Goal: Transaction & Acquisition: Download file/media

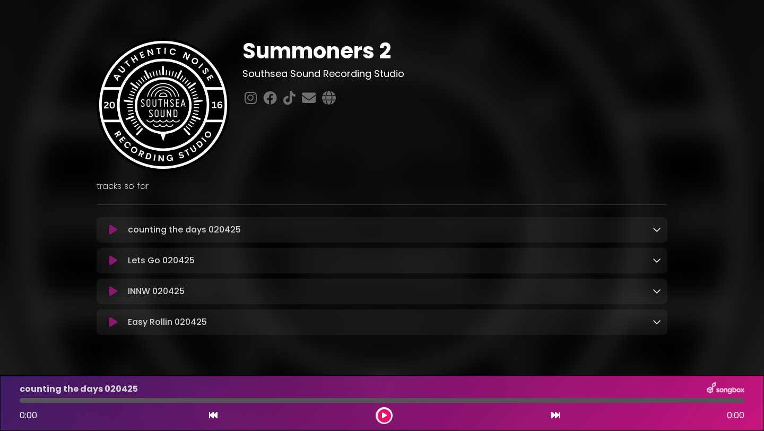
click at [655, 230] on icon at bounding box center [657, 229] width 8 height 8
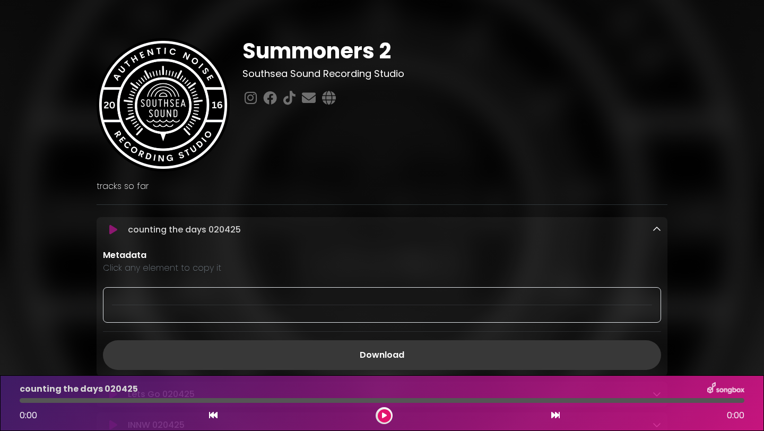
click at [417, 352] on link "Download" at bounding box center [382, 355] width 558 height 30
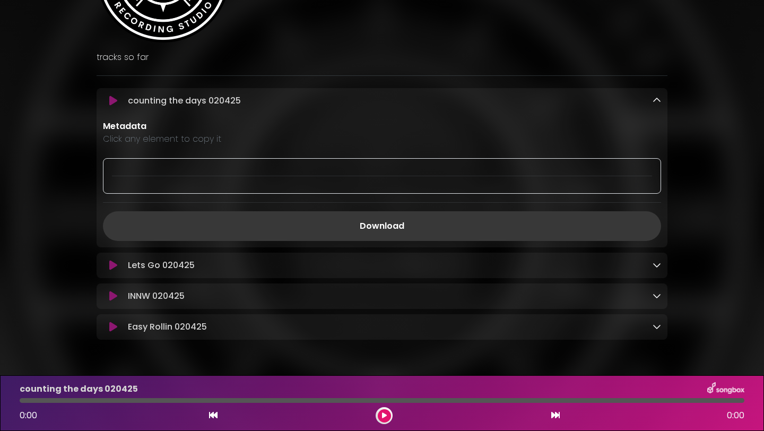
scroll to position [160, 0]
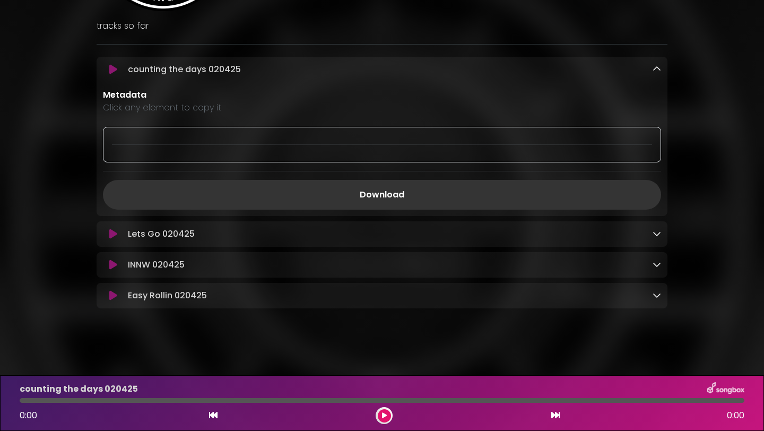
click at [643, 238] on div "Lets Go 020425 Loading Track..." at bounding box center [392, 234] width 537 height 13
click at [658, 236] on icon at bounding box center [657, 233] width 8 height 8
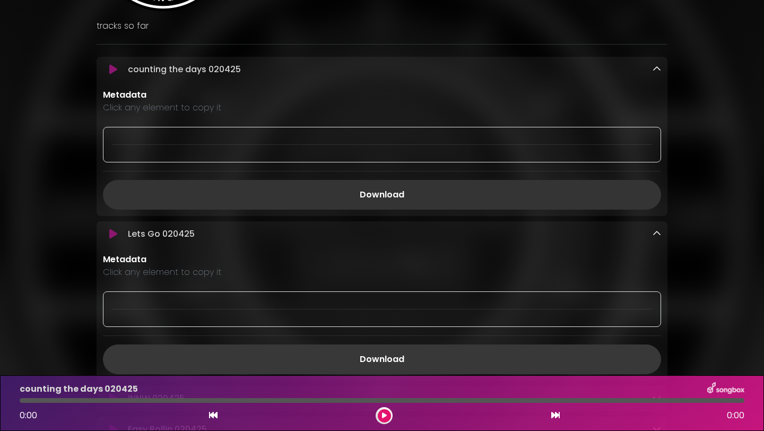
click at [407, 363] on link "Download" at bounding box center [382, 359] width 558 height 30
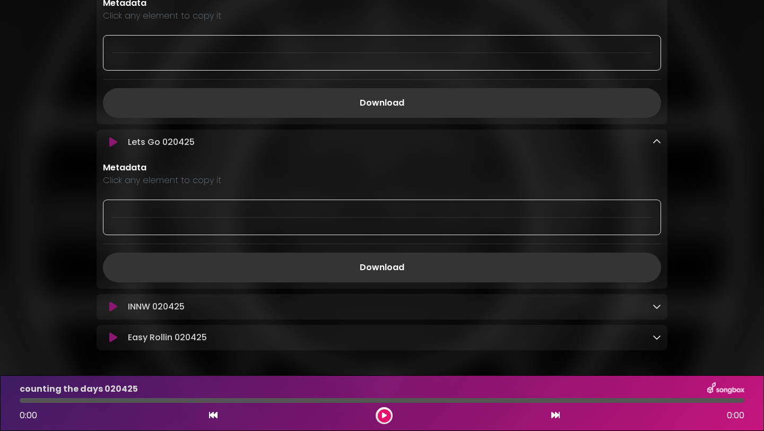
scroll to position [296, 0]
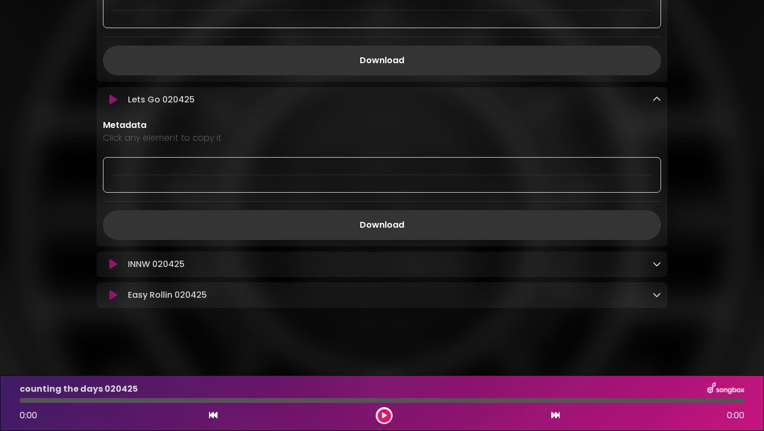
click at [657, 264] on icon at bounding box center [657, 263] width 8 height 8
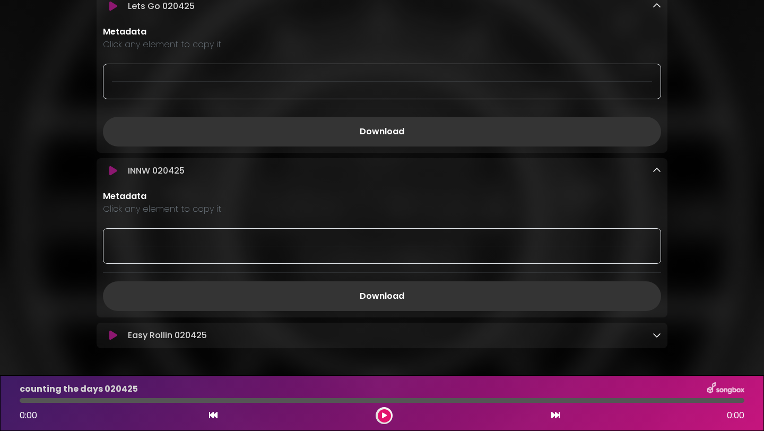
scroll to position [400, 0]
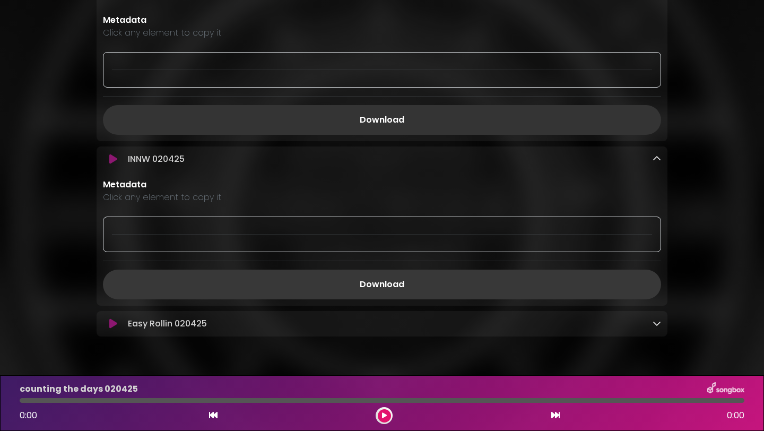
click at [390, 285] on link "Download" at bounding box center [382, 285] width 558 height 30
click at [654, 326] on icon at bounding box center [657, 323] width 8 height 8
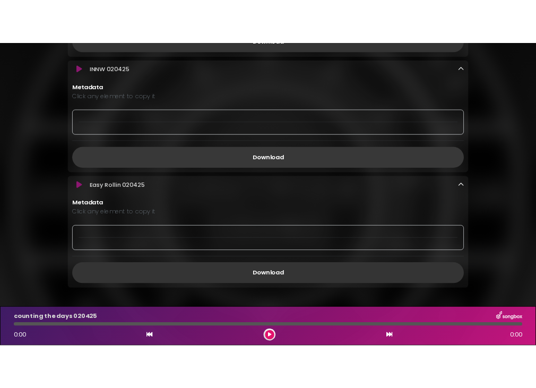
scroll to position [563, 0]
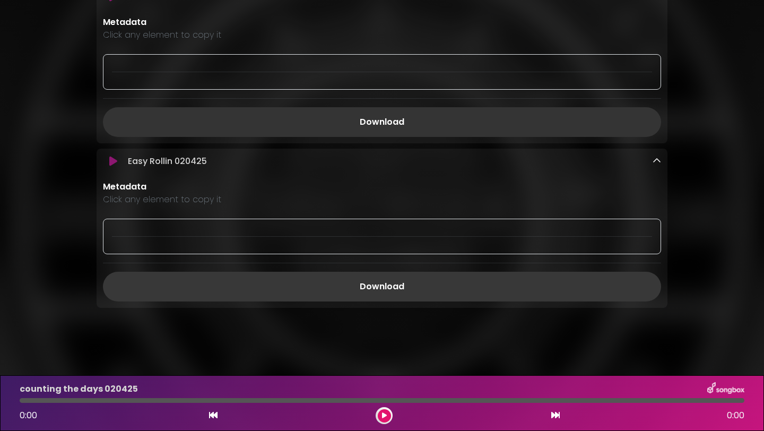
click at [431, 287] on link "Download" at bounding box center [382, 287] width 558 height 30
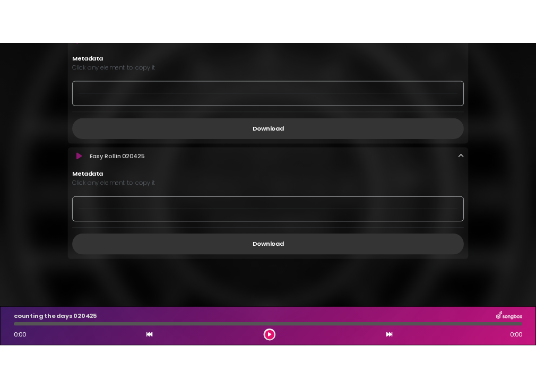
scroll to position [562, 0]
